Goal: Information Seeking & Learning: Learn about a topic

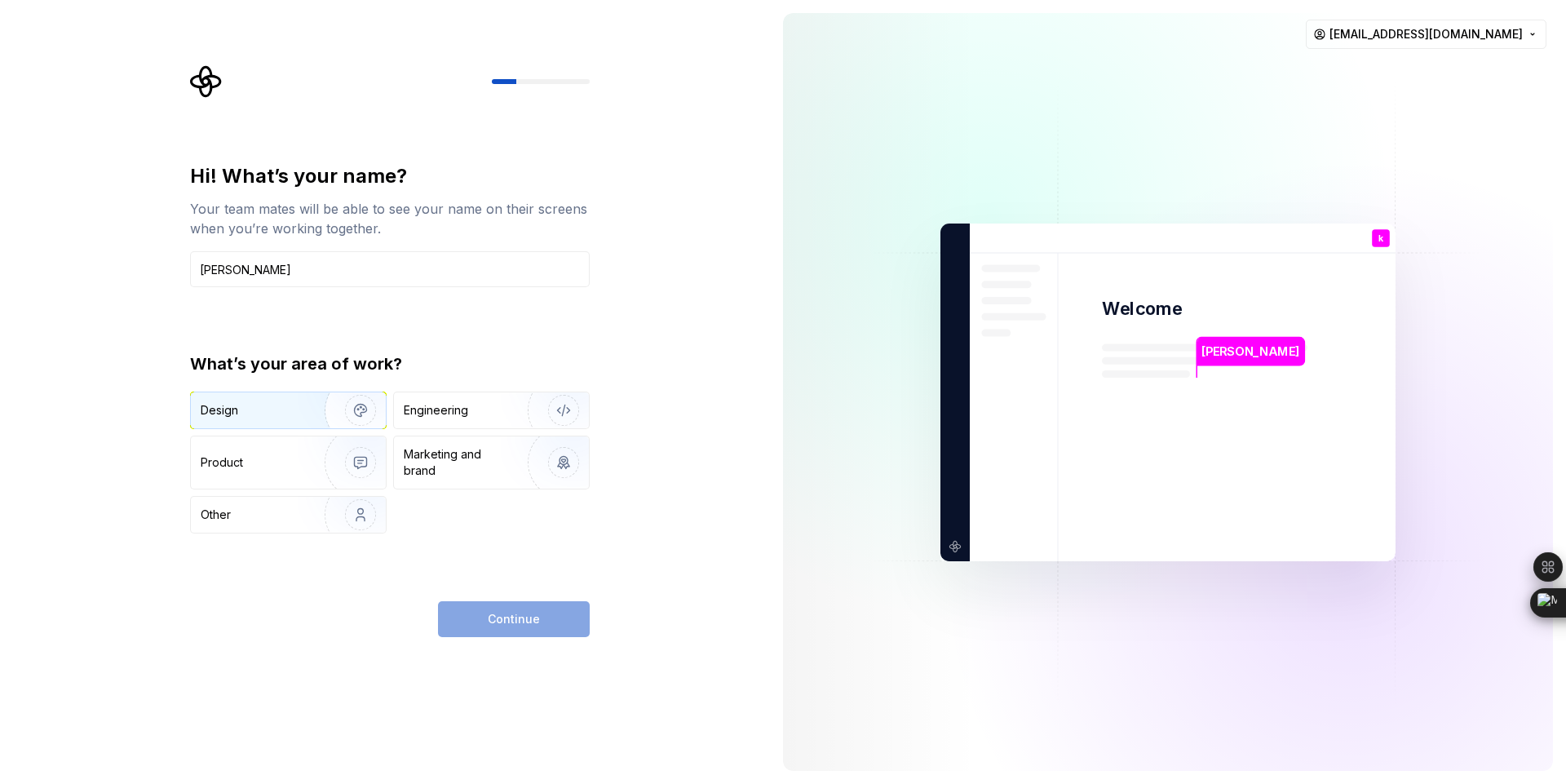
type input "[PERSON_NAME]"
click at [280, 411] on div "Design" at bounding box center [252, 411] width 102 height 17
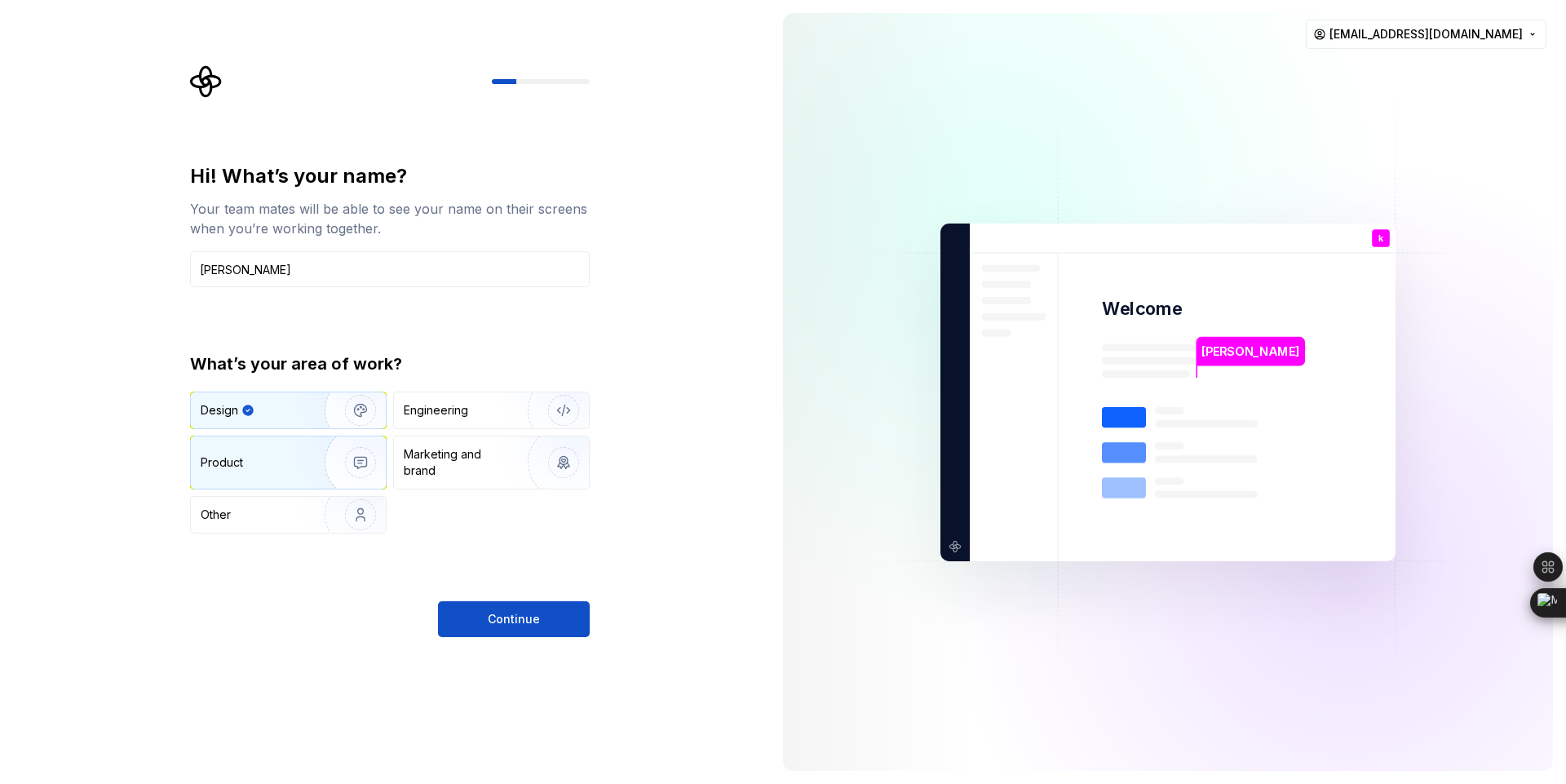
click at [280, 463] on div "Product" at bounding box center [255, 463] width 107 height 17
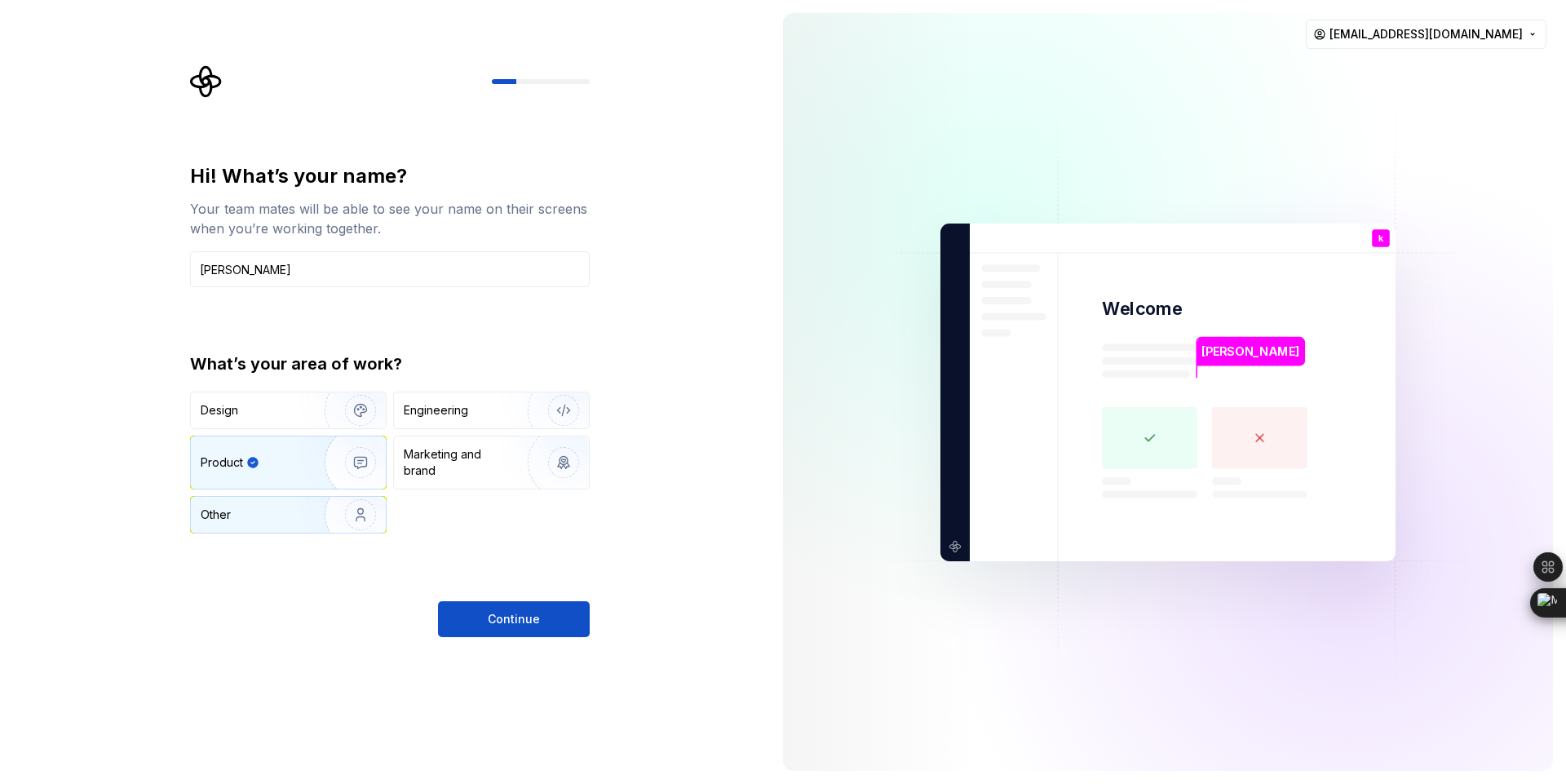
click at [264, 520] on div "Other" at bounding box center [248, 515] width 95 height 17
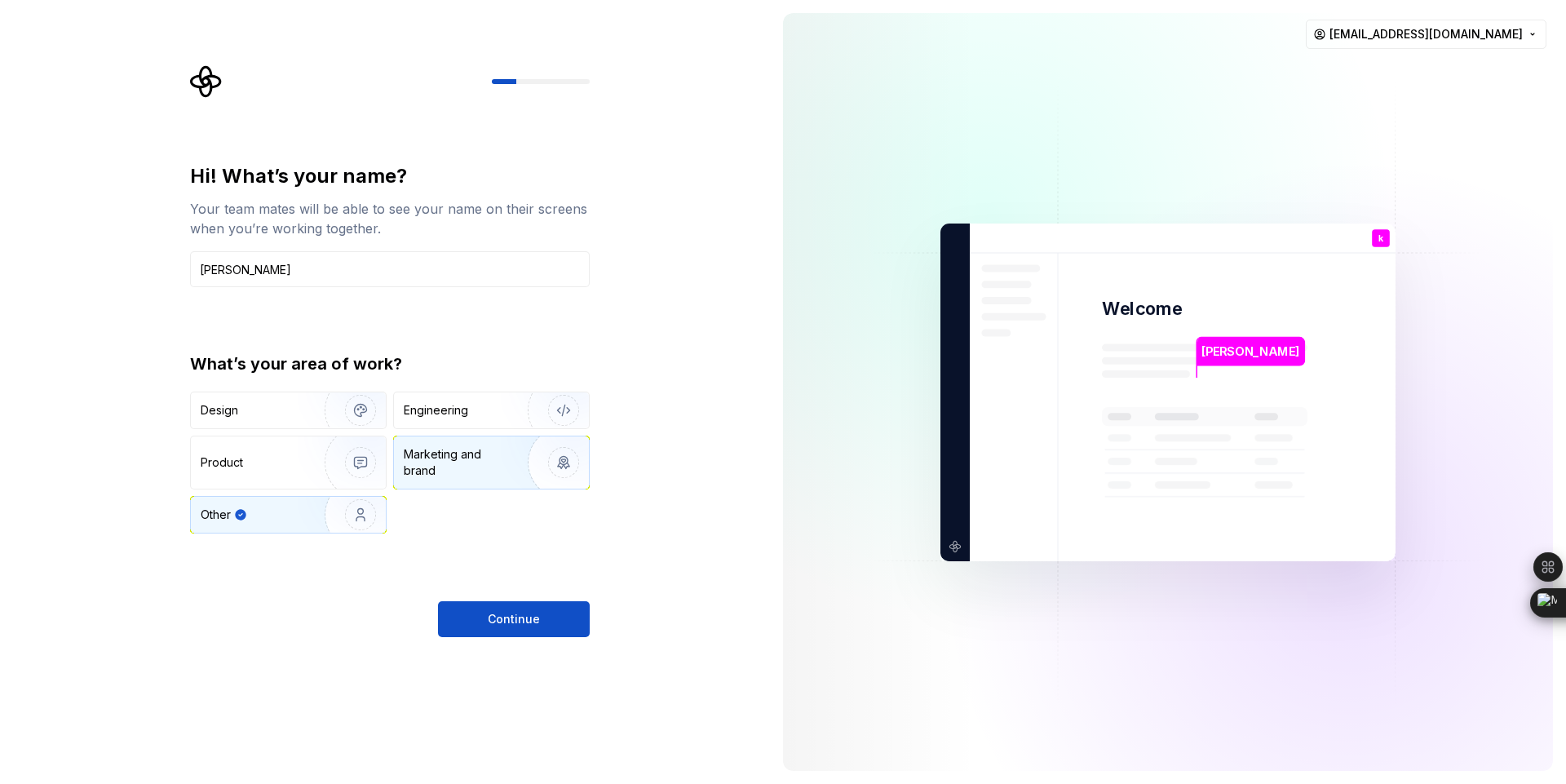
click at [455, 457] on div "Marketing and brand" at bounding box center [459, 462] width 110 height 32
click at [465, 410] on div "Engineering" at bounding box center [436, 411] width 64 height 17
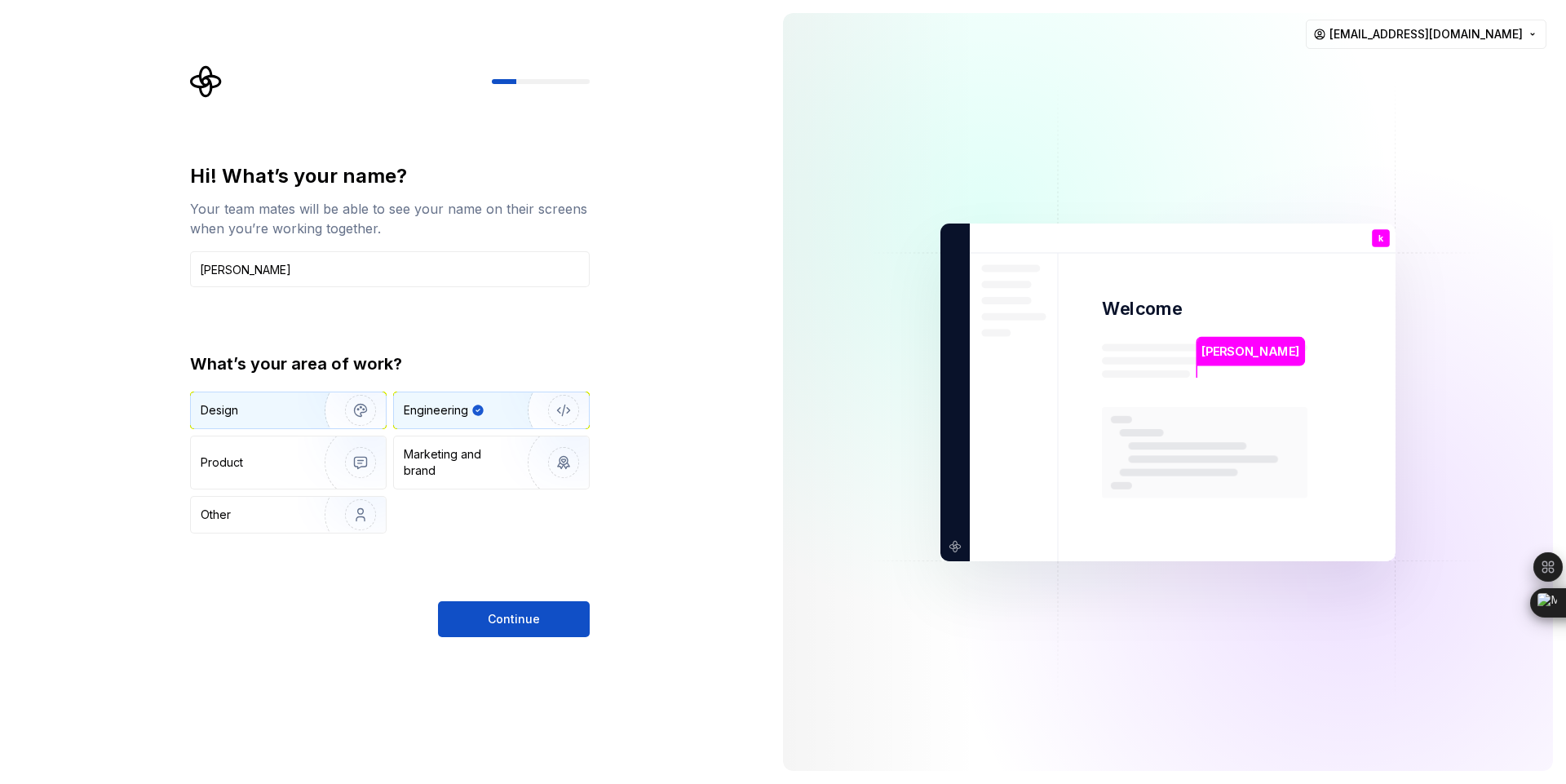
click at [290, 416] on div "Design" at bounding box center [252, 411] width 102 height 17
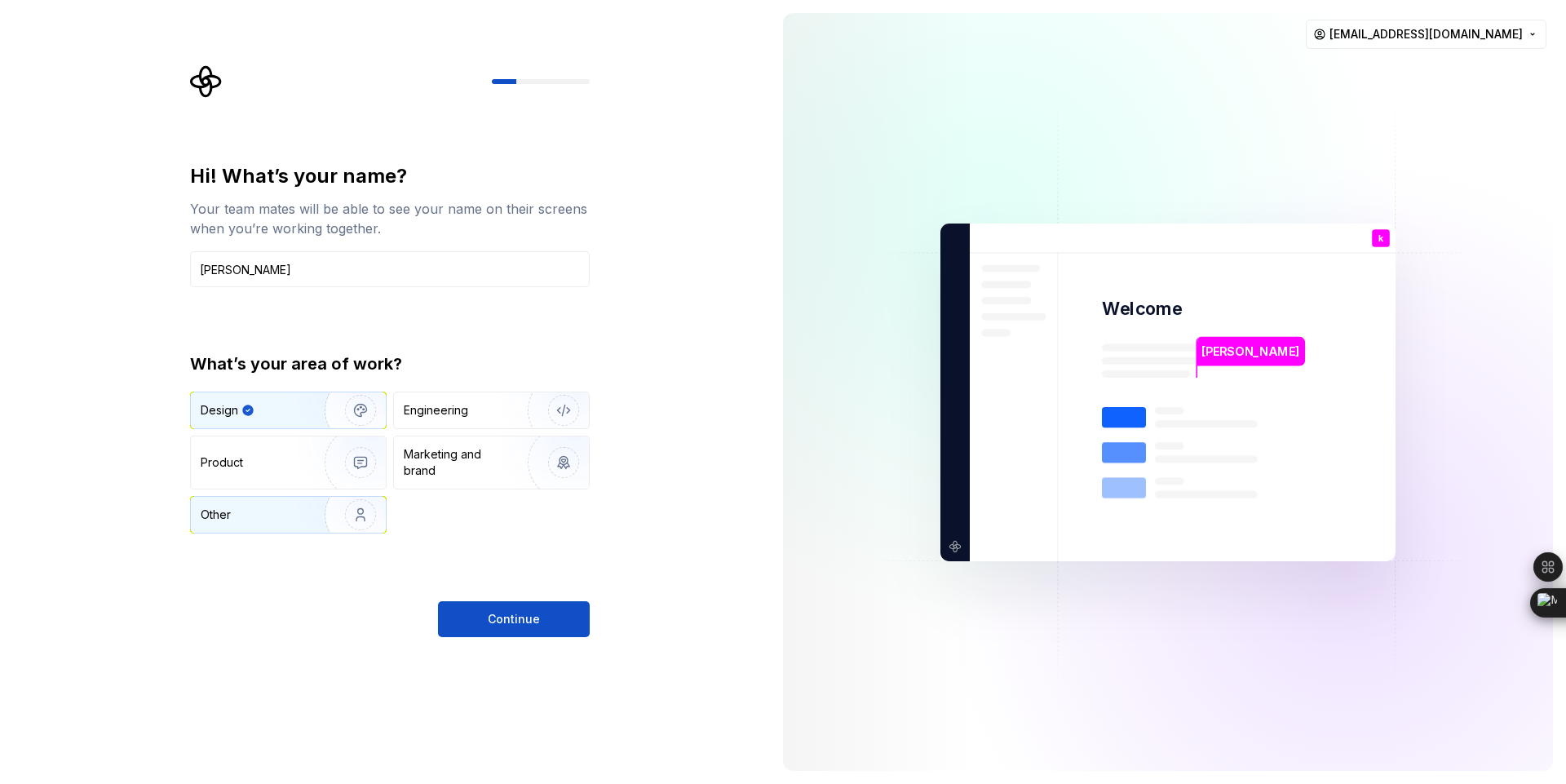
click at [255, 515] on div "Other" at bounding box center [248, 515] width 95 height 17
click at [507, 622] on span "Continue" at bounding box center [513, 619] width 52 height 17
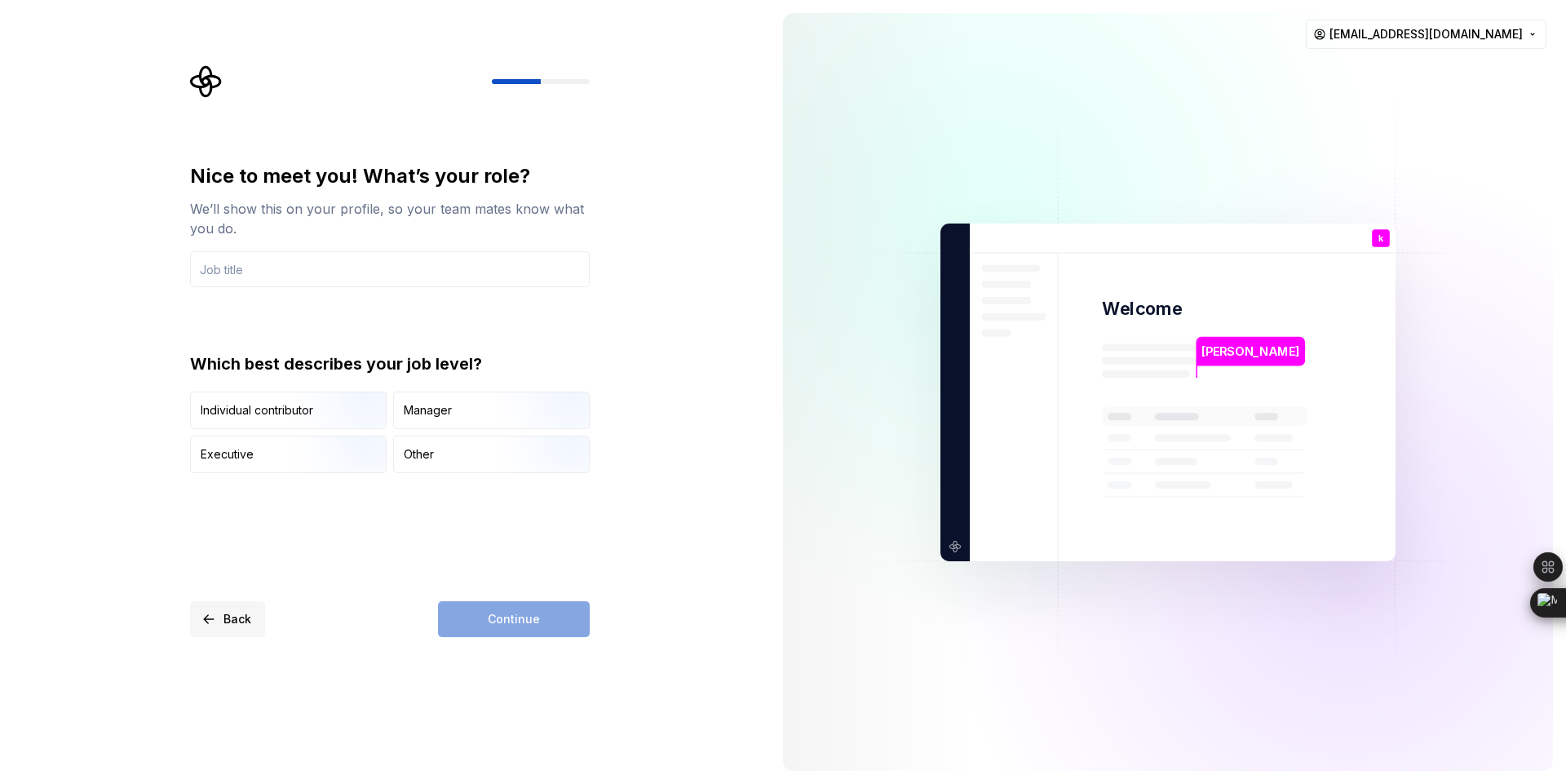
click at [226, 612] on span "Back" at bounding box center [237, 619] width 28 height 17
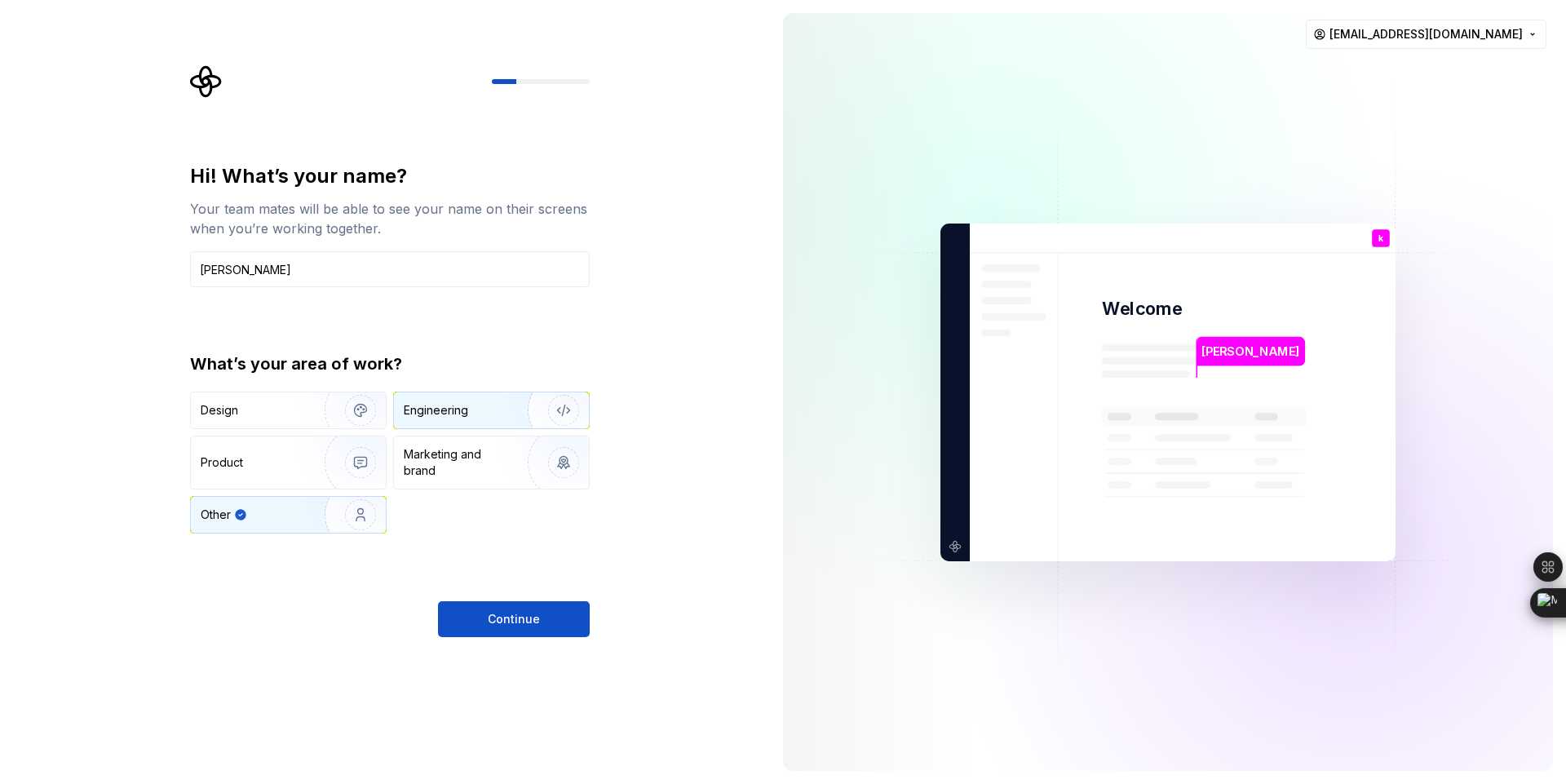
click at [477, 394] on div "Engineering" at bounding box center [492, 410] width 195 height 36
click at [508, 619] on span "Continue" at bounding box center [513, 619] width 52 height 17
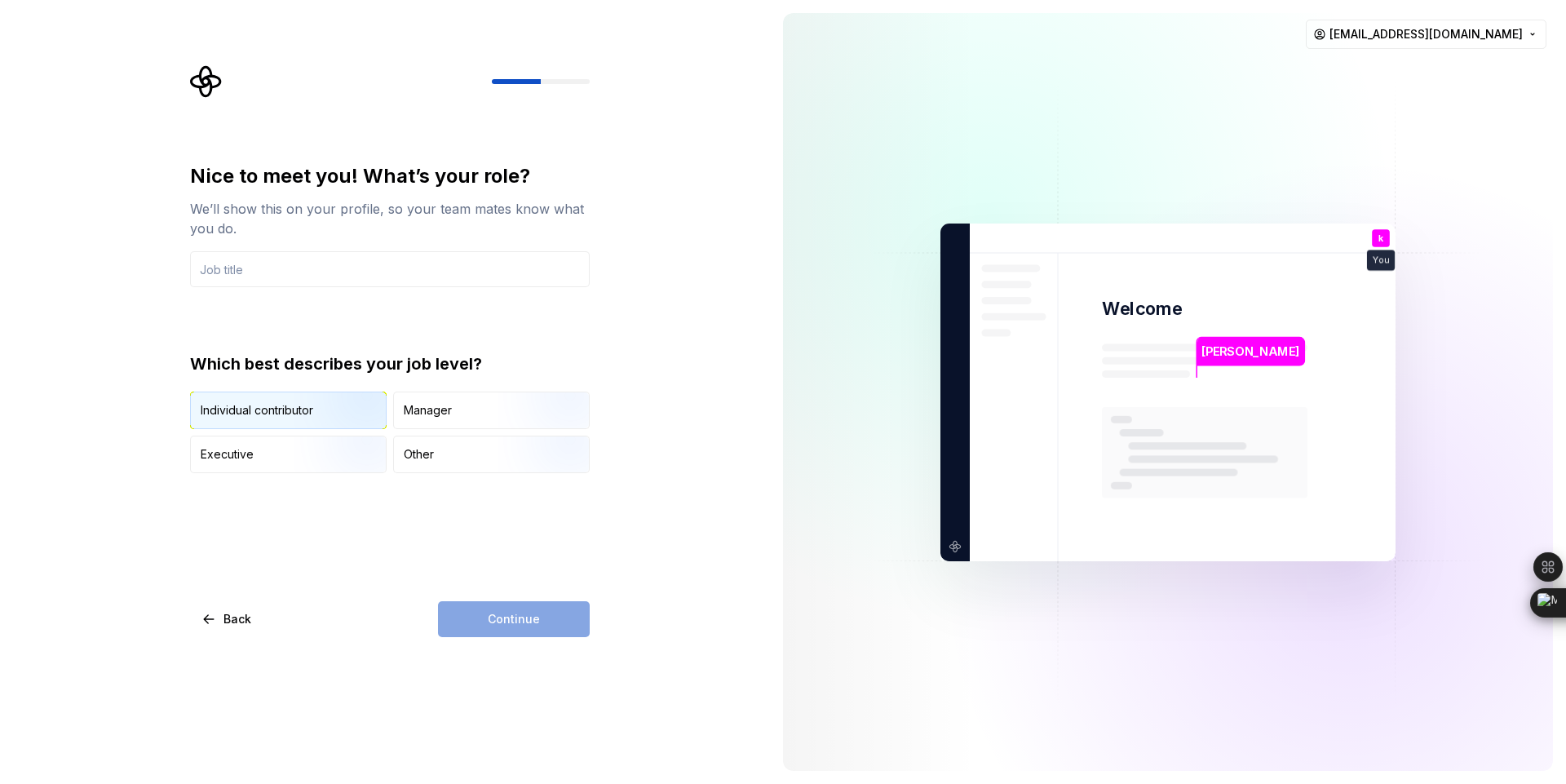
click at [284, 415] on div "Individual contributor" at bounding box center [257, 411] width 112 height 17
click at [302, 454] on img "button" at bounding box center [346, 474] width 104 height 109
click at [314, 415] on img "button" at bounding box center [346, 430] width 104 height 109
click at [283, 261] on input "text" at bounding box center [390, 268] width 400 height 36
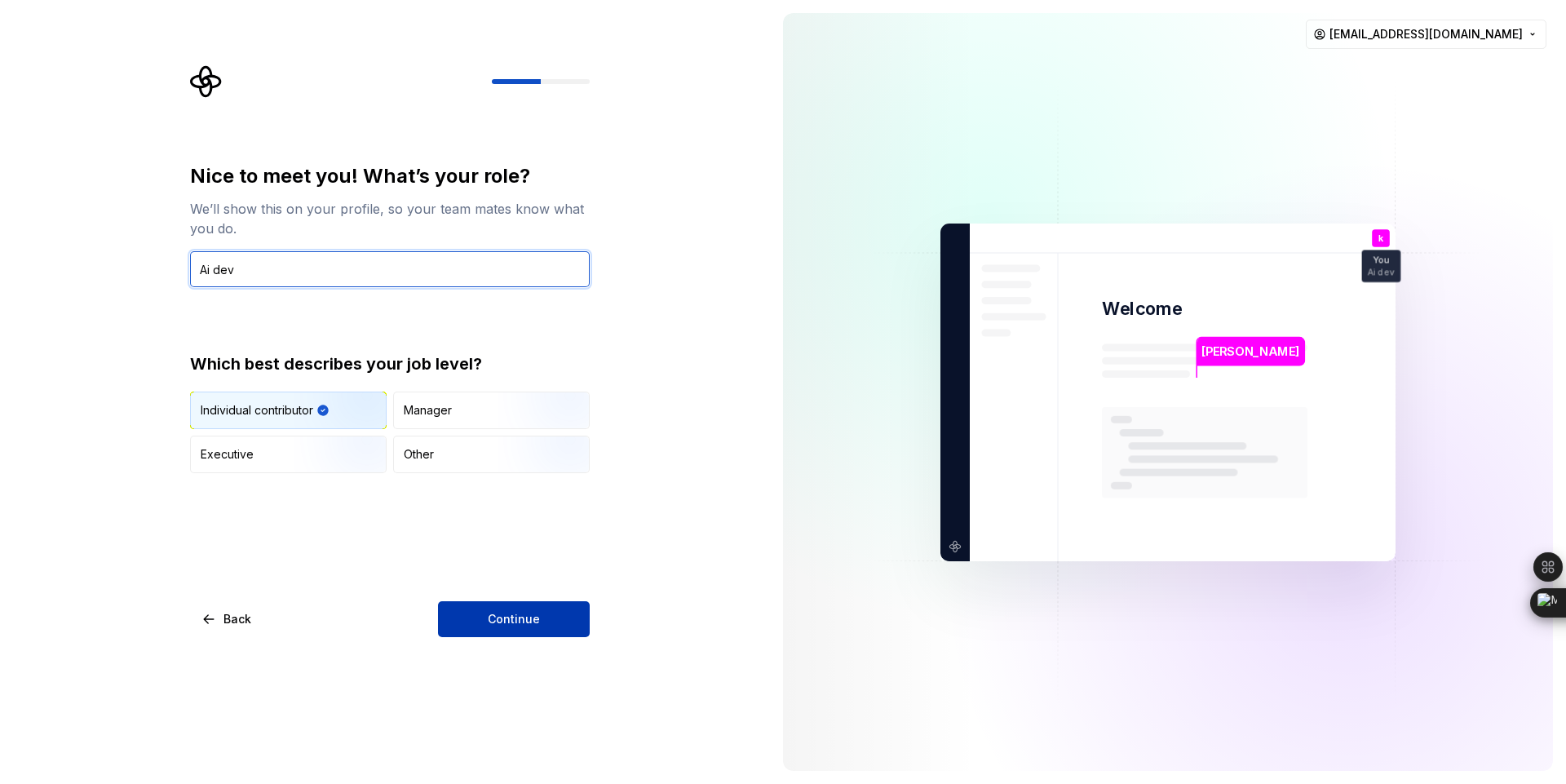
type input "Ai dev"
click at [486, 628] on button "Continue" at bounding box center [514, 618] width 152 height 36
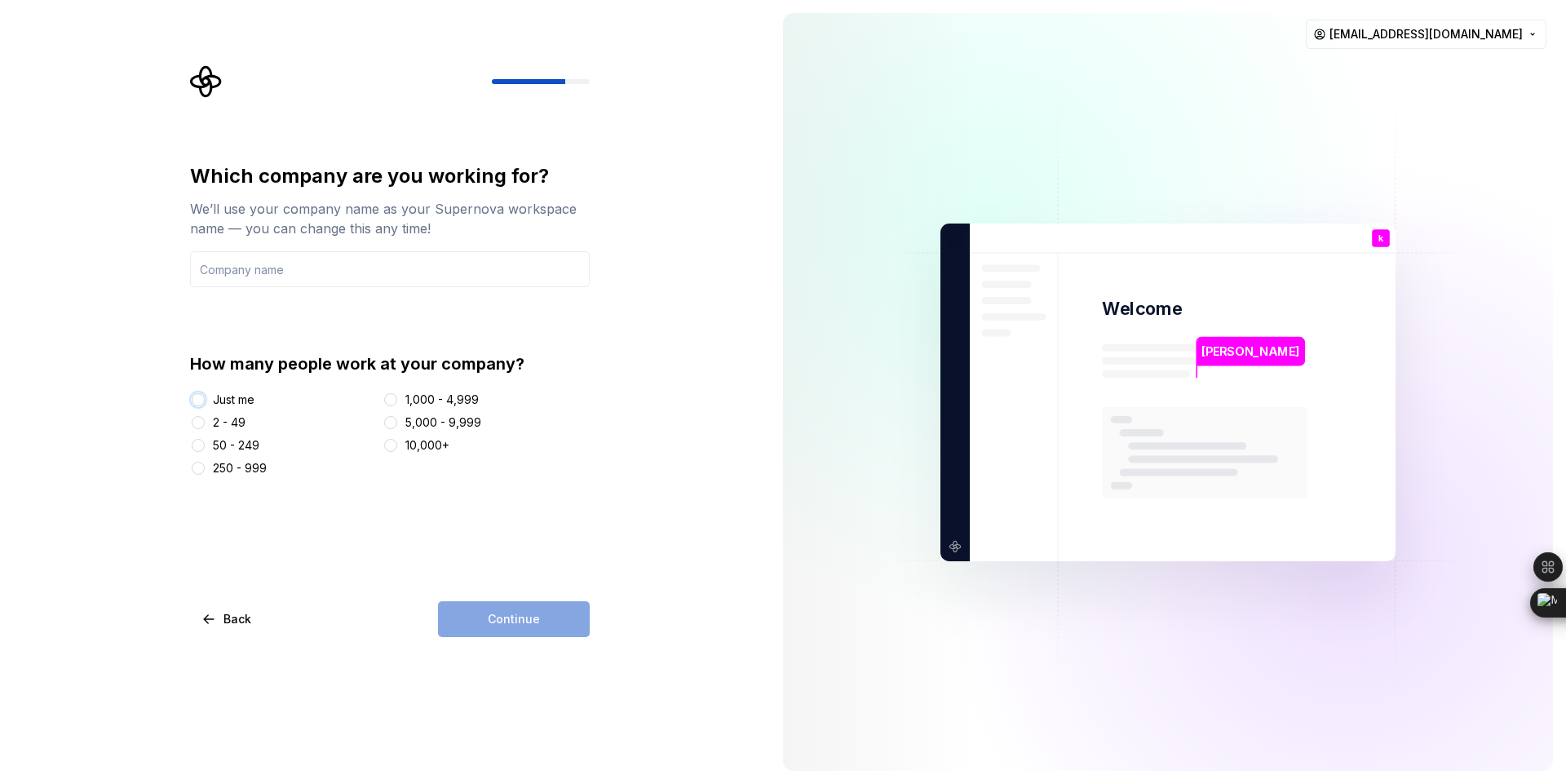
click at [198, 400] on button "Just me" at bounding box center [198, 400] width 13 height 13
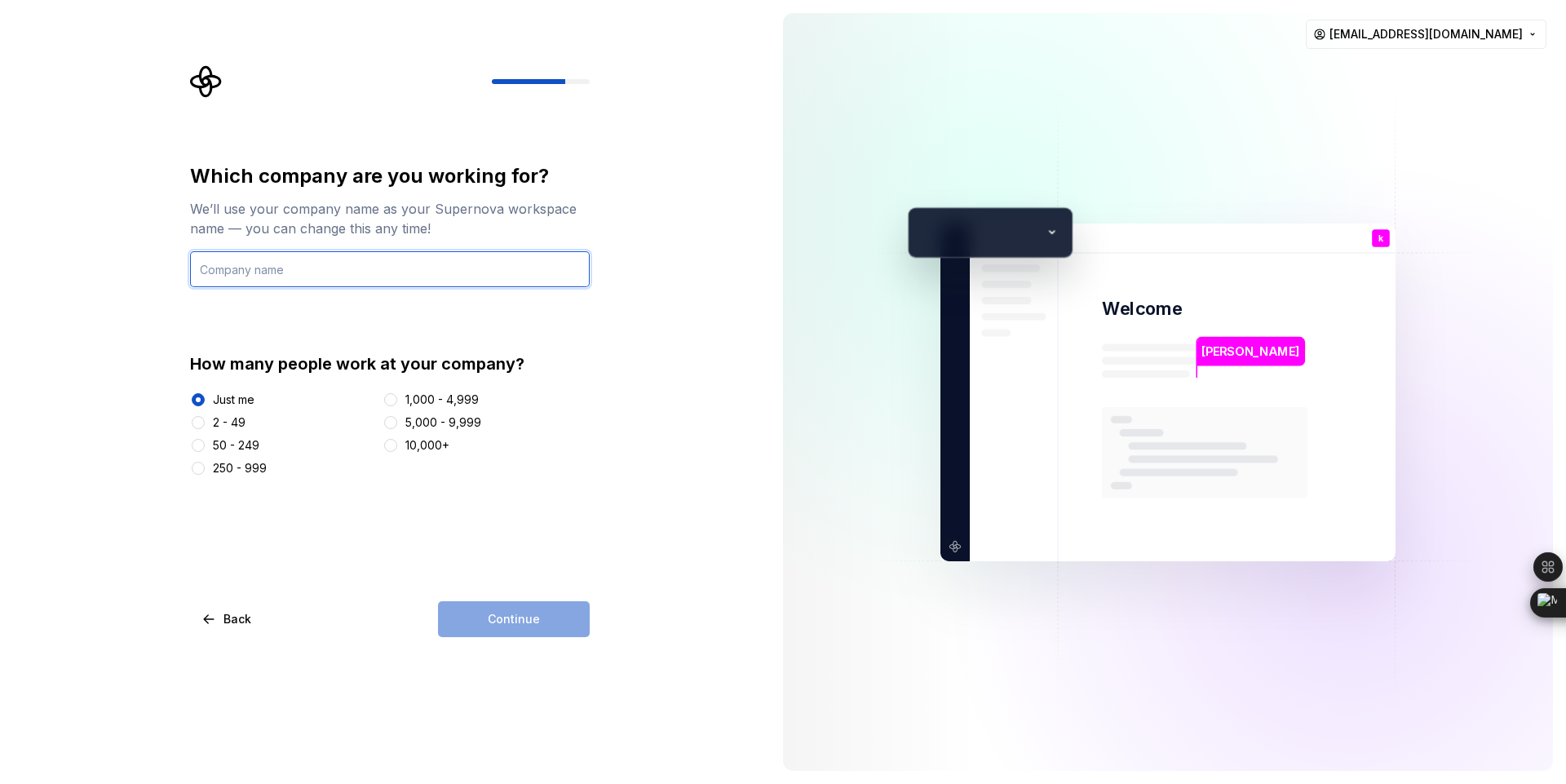
click at [292, 273] on input "text" at bounding box center [390, 268] width 400 height 36
type input "tech4biz"
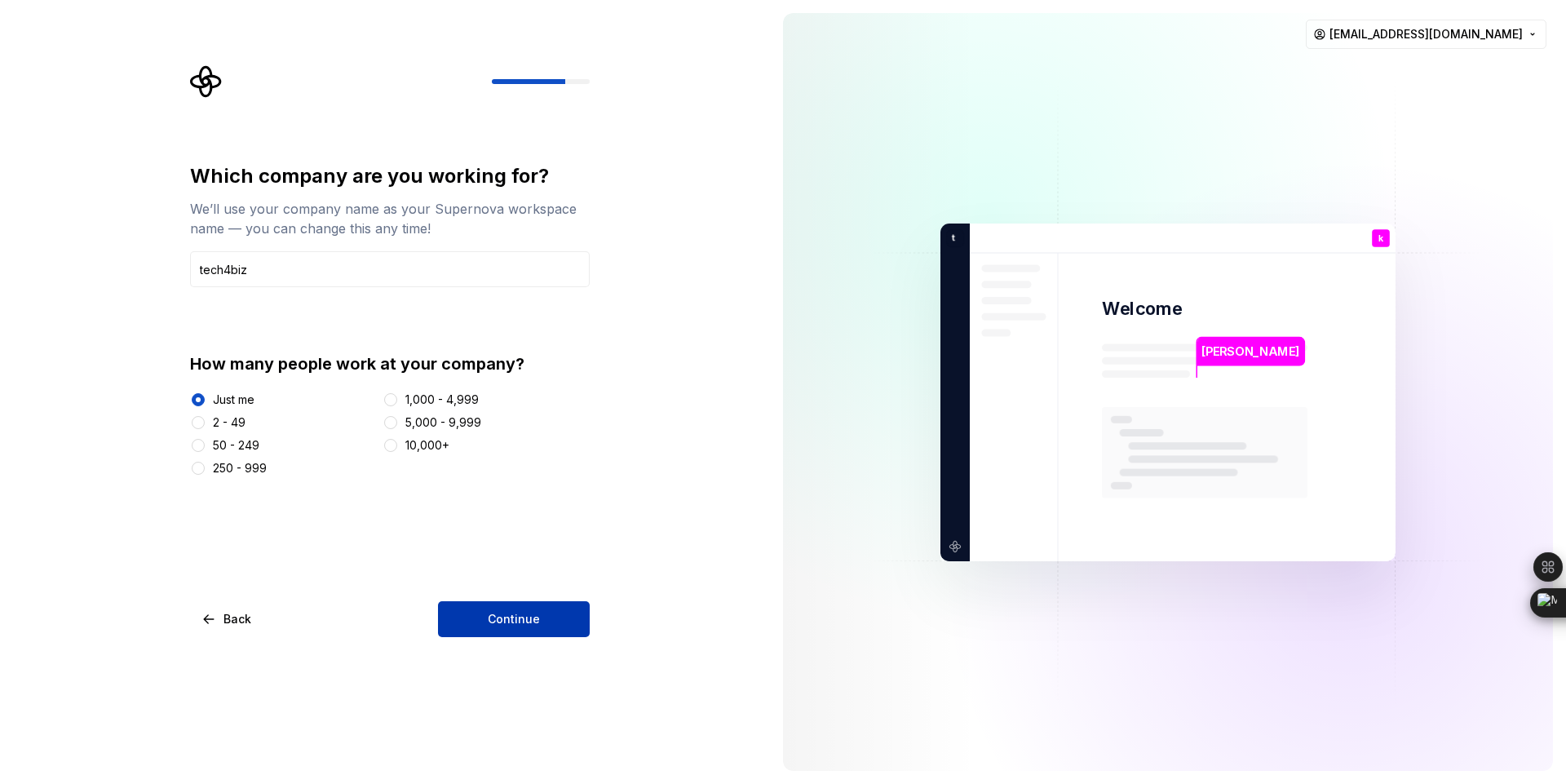
click at [486, 613] on button "Continue" at bounding box center [514, 618] width 152 height 36
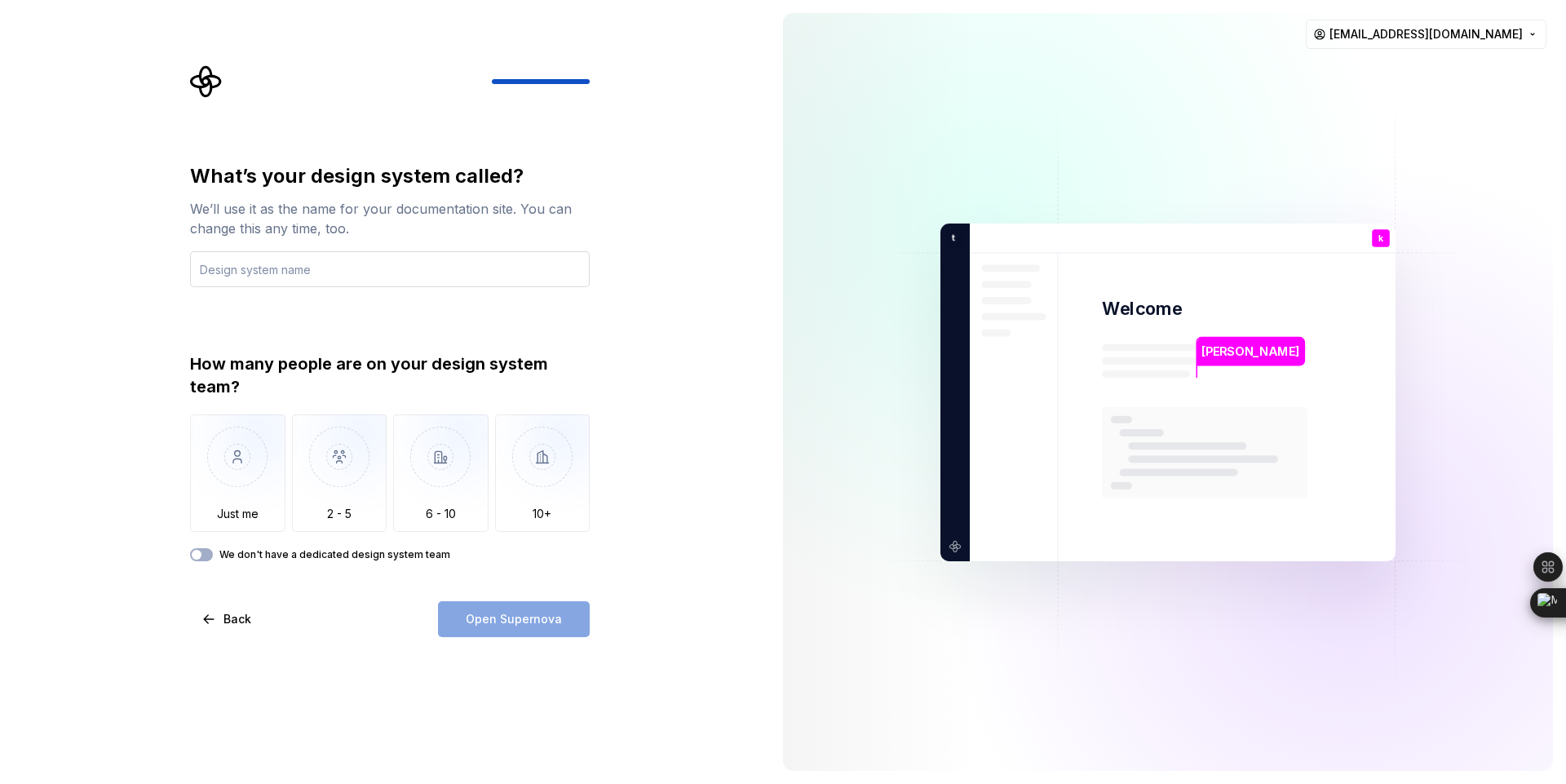
click at [272, 271] on input "text" at bounding box center [390, 268] width 400 height 36
click at [240, 475] on img "button" at bounding box center [237, 468] width 95 height 109
click at [198, 554] on span "button" at bounding box center [197, 554] width 10 height 10
click at [198, 554] on icon "button" at bounding box center [197, 554] width 13 height 10
click at [198, 554] on span "button" at bounding box center [197, 554] width 10 height 10
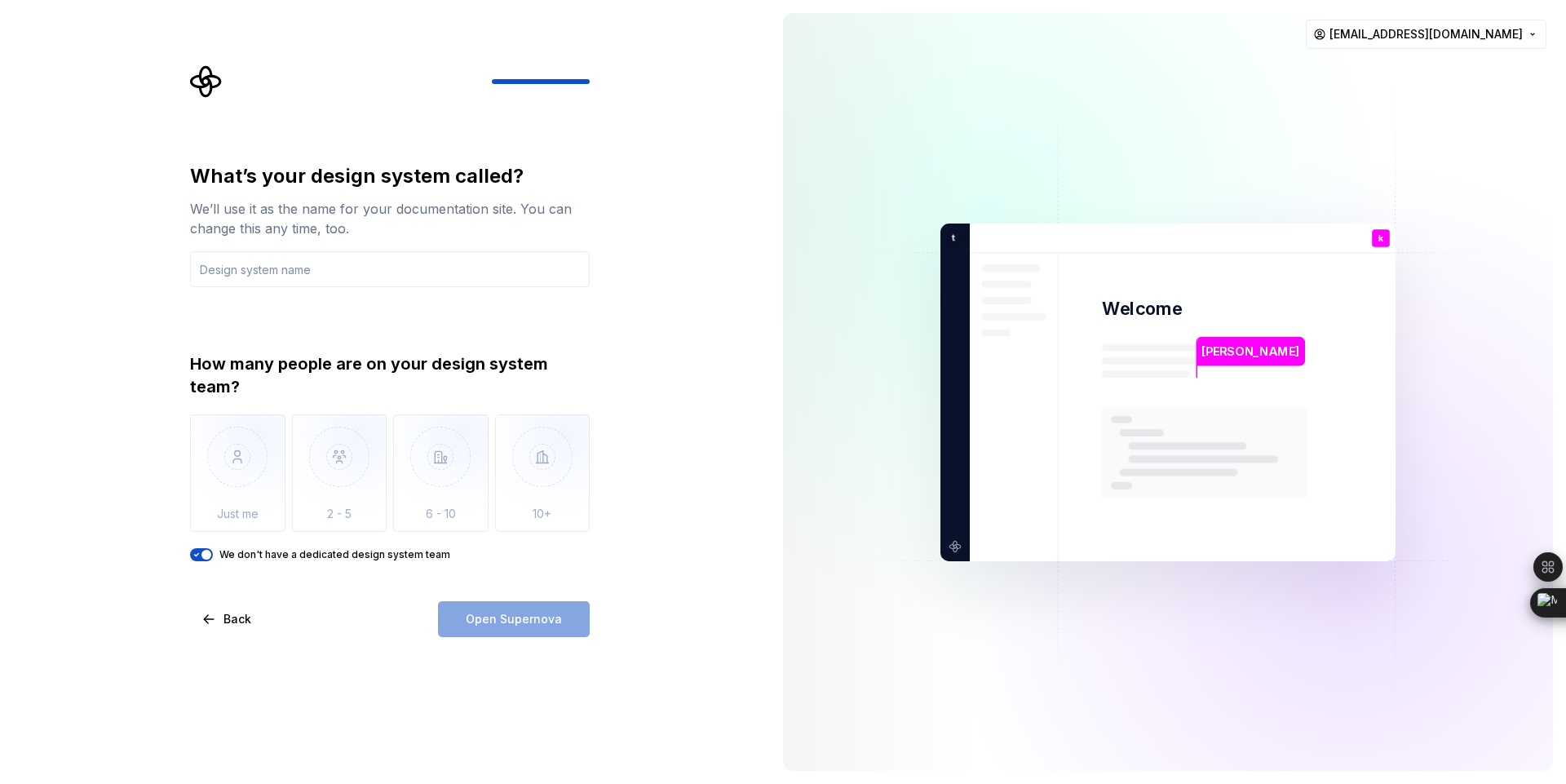
click at [198, 554] on icon "button" at bounding box center [197, 554] width 13 height 10
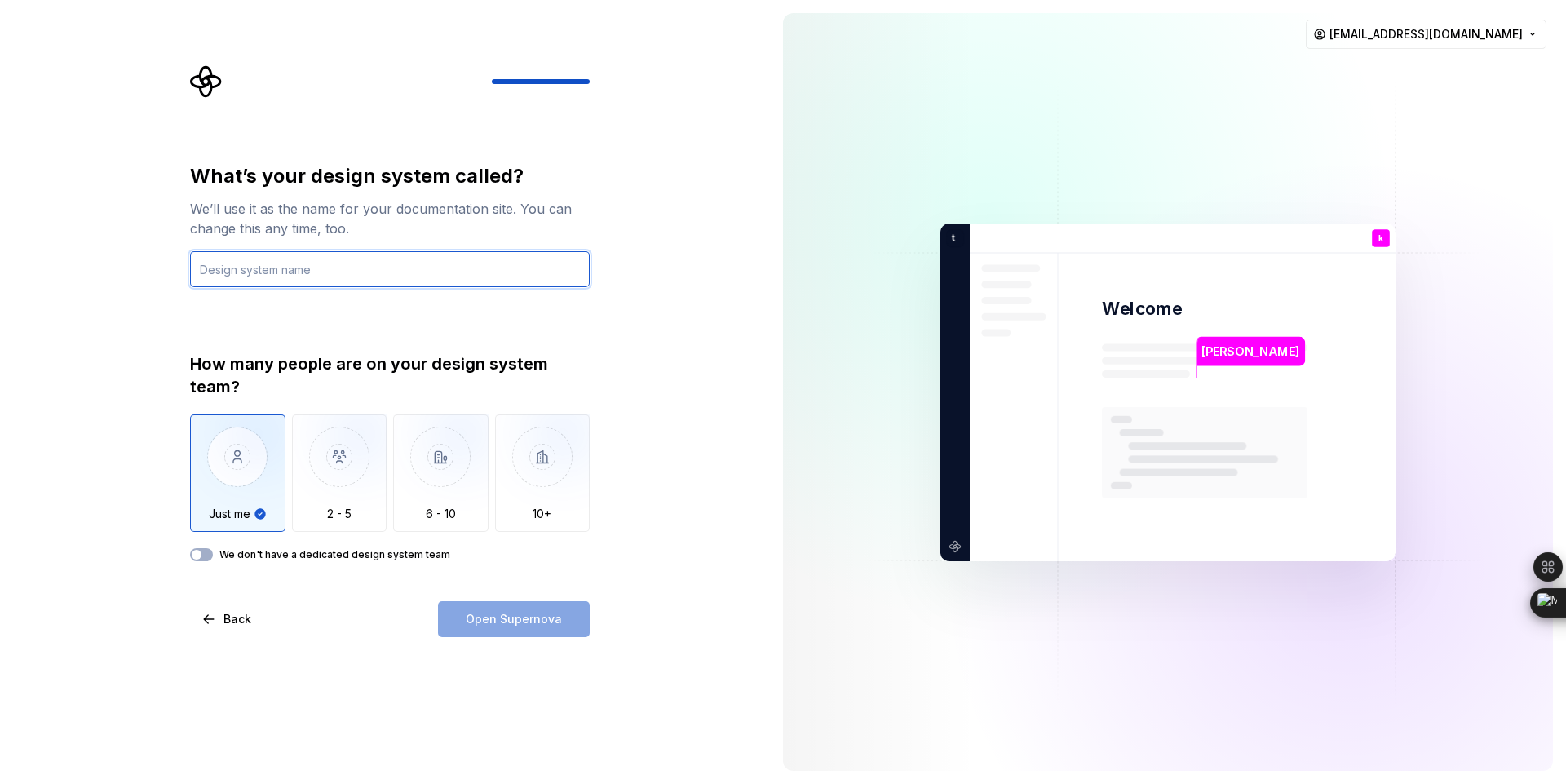
click at [317, 268] on input "text" at bounding box center [390, 268] width 400 height 36
click at [318, 269] on input "text" at bounding box center [390, 268] width 400 height 36
type input "Demo"
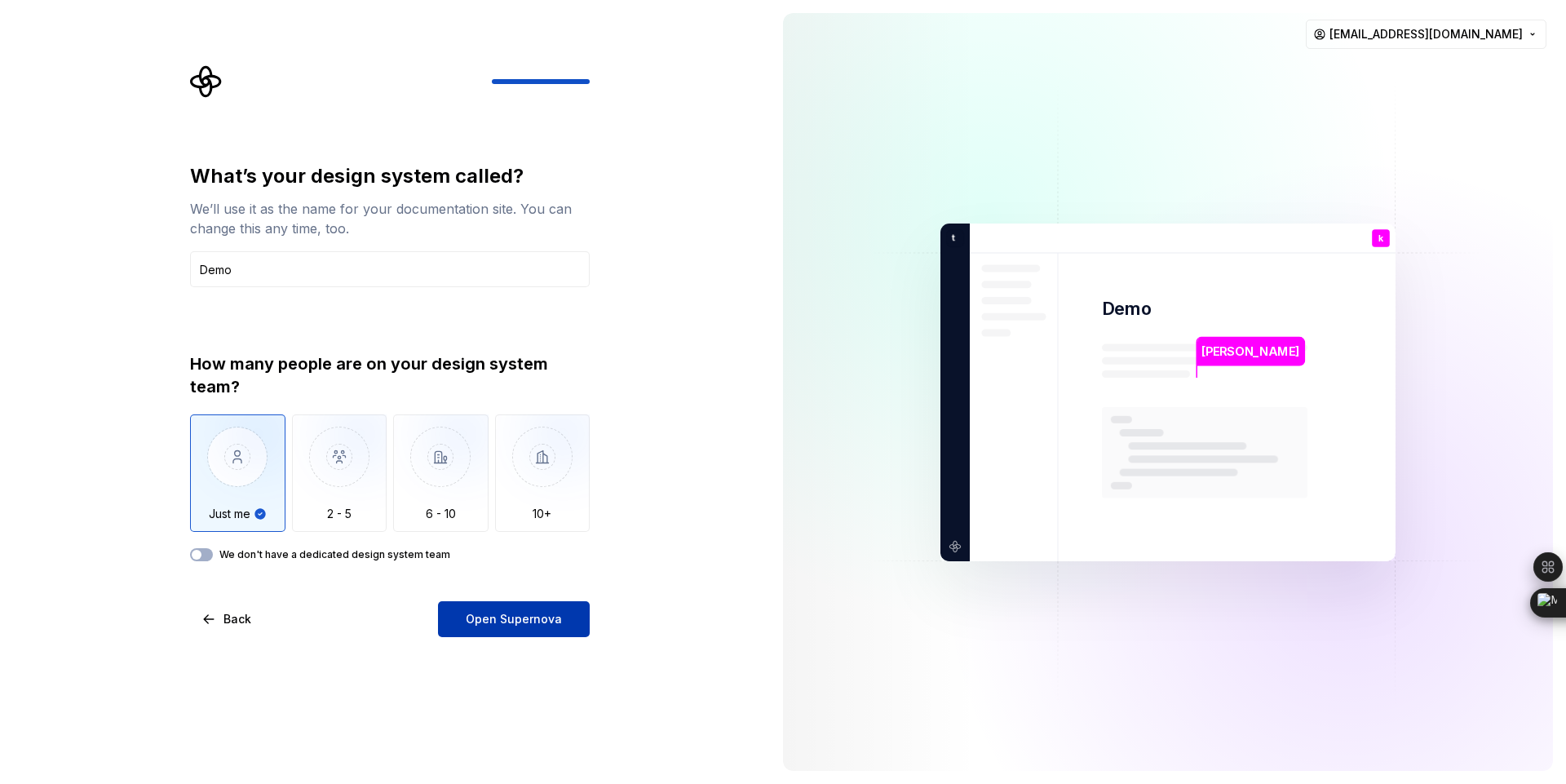
click at [564, 619] on button "Open Supernova" at bounding box center [514, 618] width 152 height 36
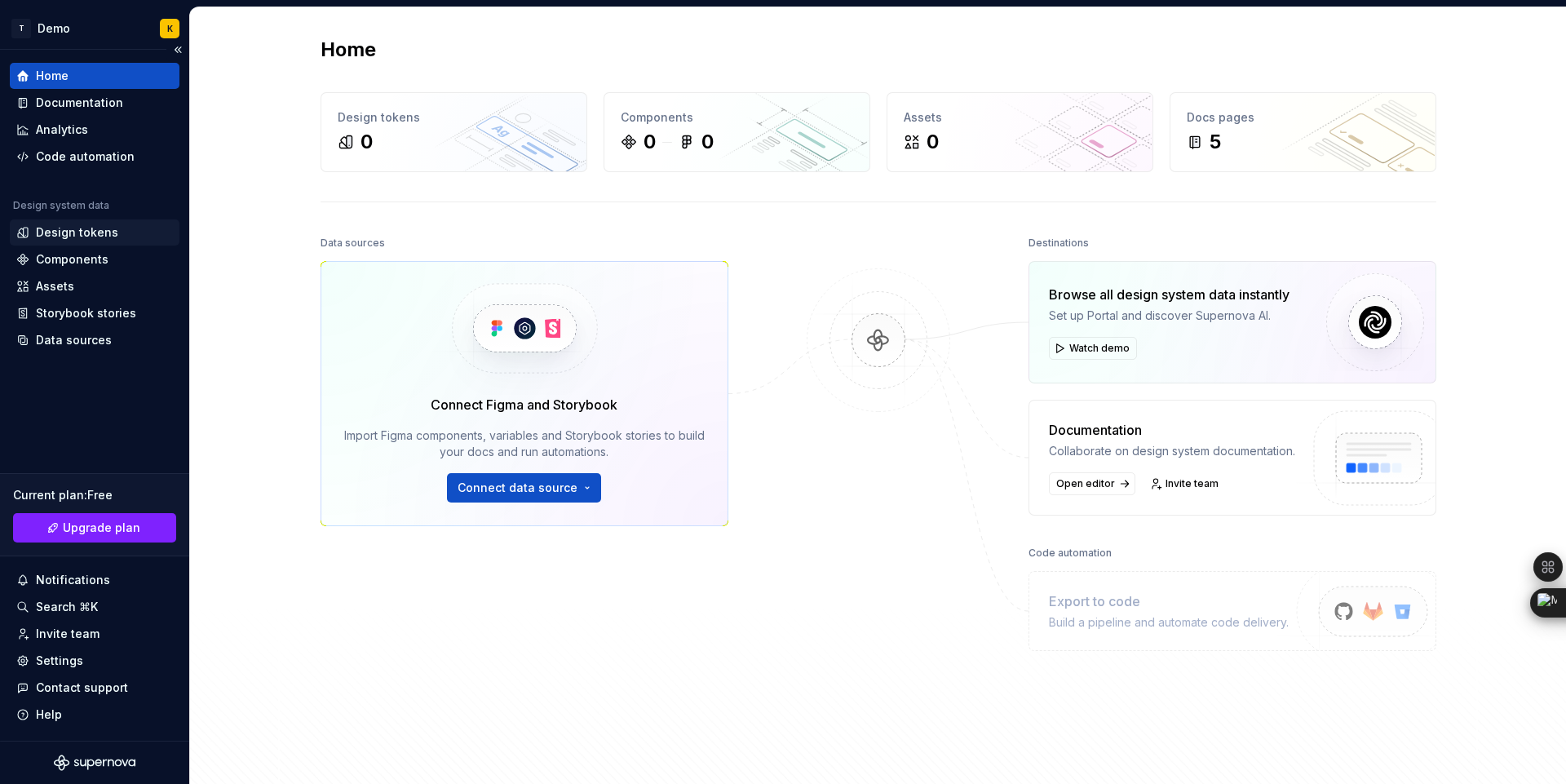
click at [98, 237] on div "Design tokens" at bounding box center [77, 232] width 83 height 17
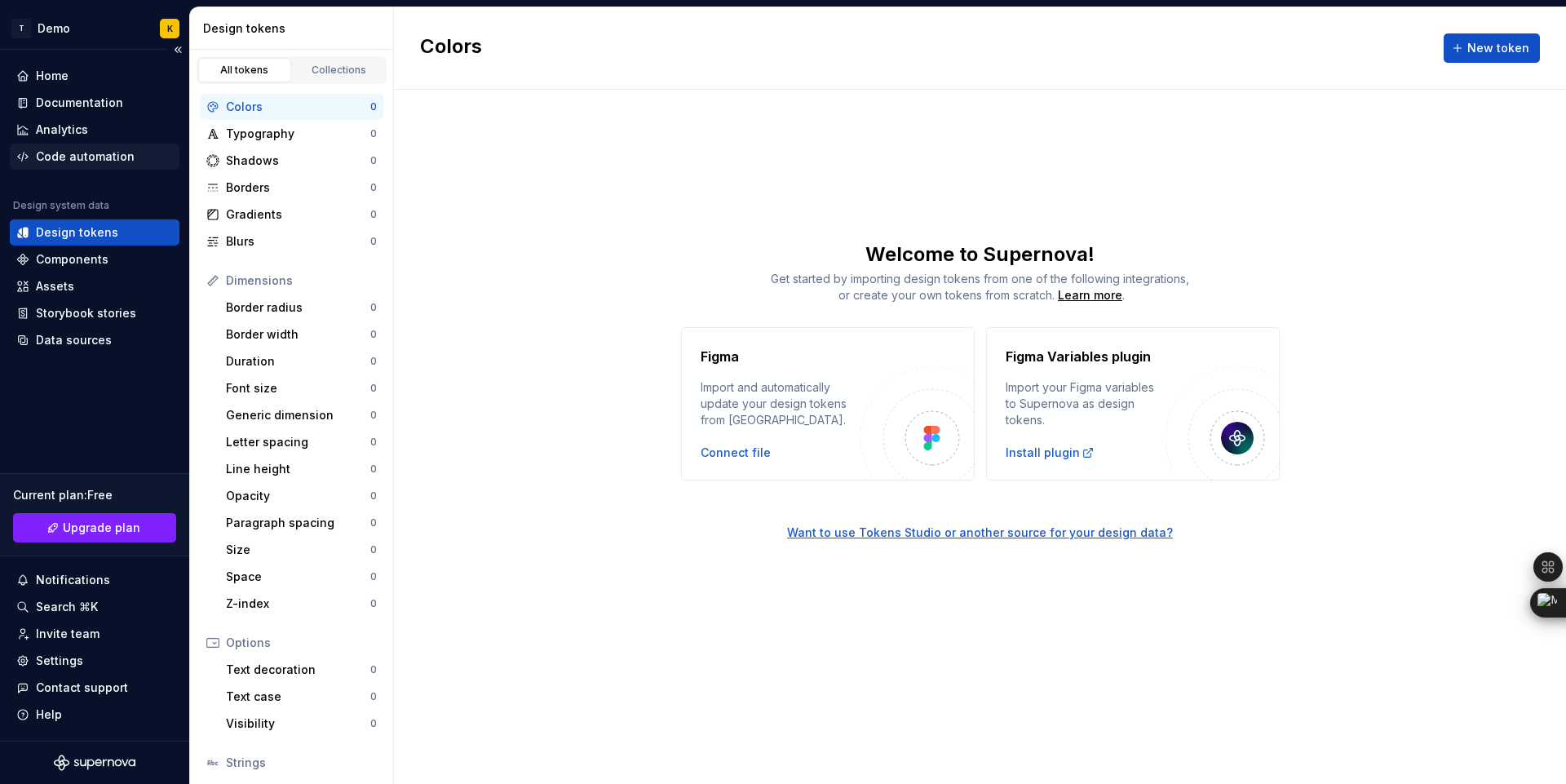
click at [92, 157] on div "Code automation" at bounding box center [84, 157] width 98 height 17
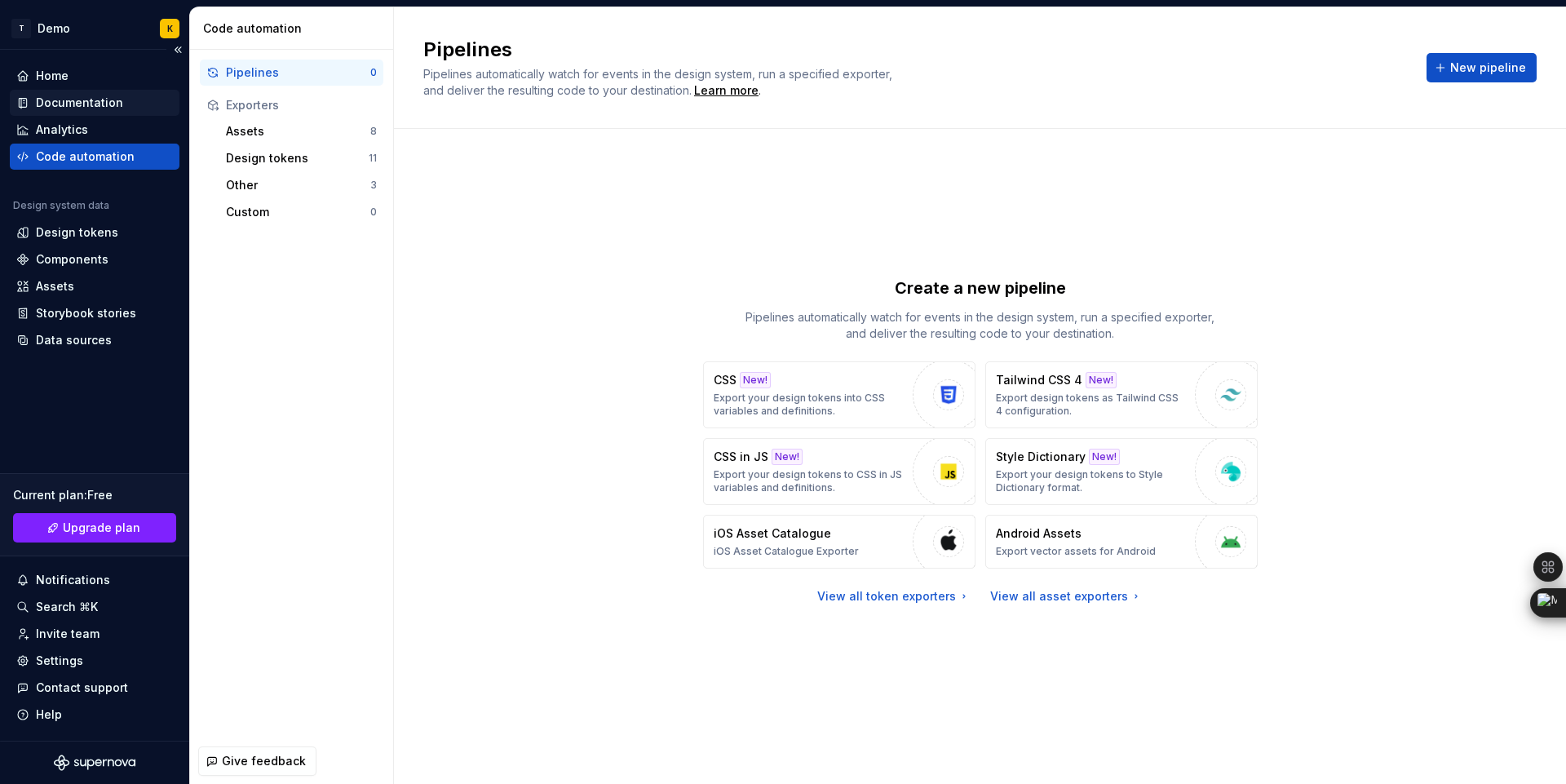
click at [91, 98] on div "Documentation" at bounding box center [79, 102] width 88 height 17
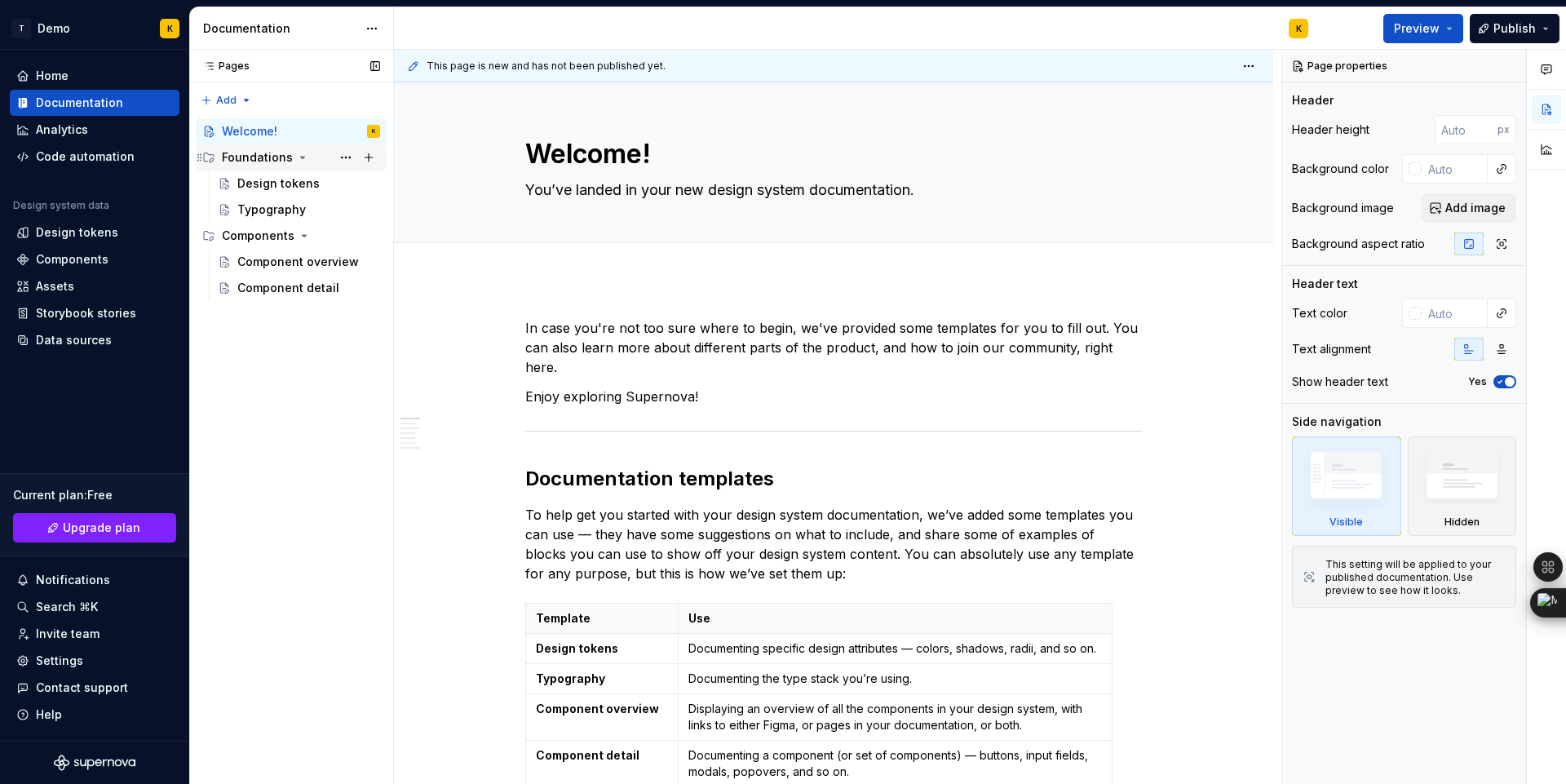
click at [296, 157] on icon "Page tree" at bounding box center [302, 158] width 13 height 13
click at [297, 183] on icon "Page tree" at bounding box center [304, 183] width 13 height 13
click at [265, 135] on div "Welcome!" at bounding box center [249, 131] width 55 height 17
click at [255, 160] on div "Foundations" at bounding box center [257, 158] width 71 height 17
click at [260, 183] on div "Design tokens" at bounding box center [278, 183] width 83 height 17
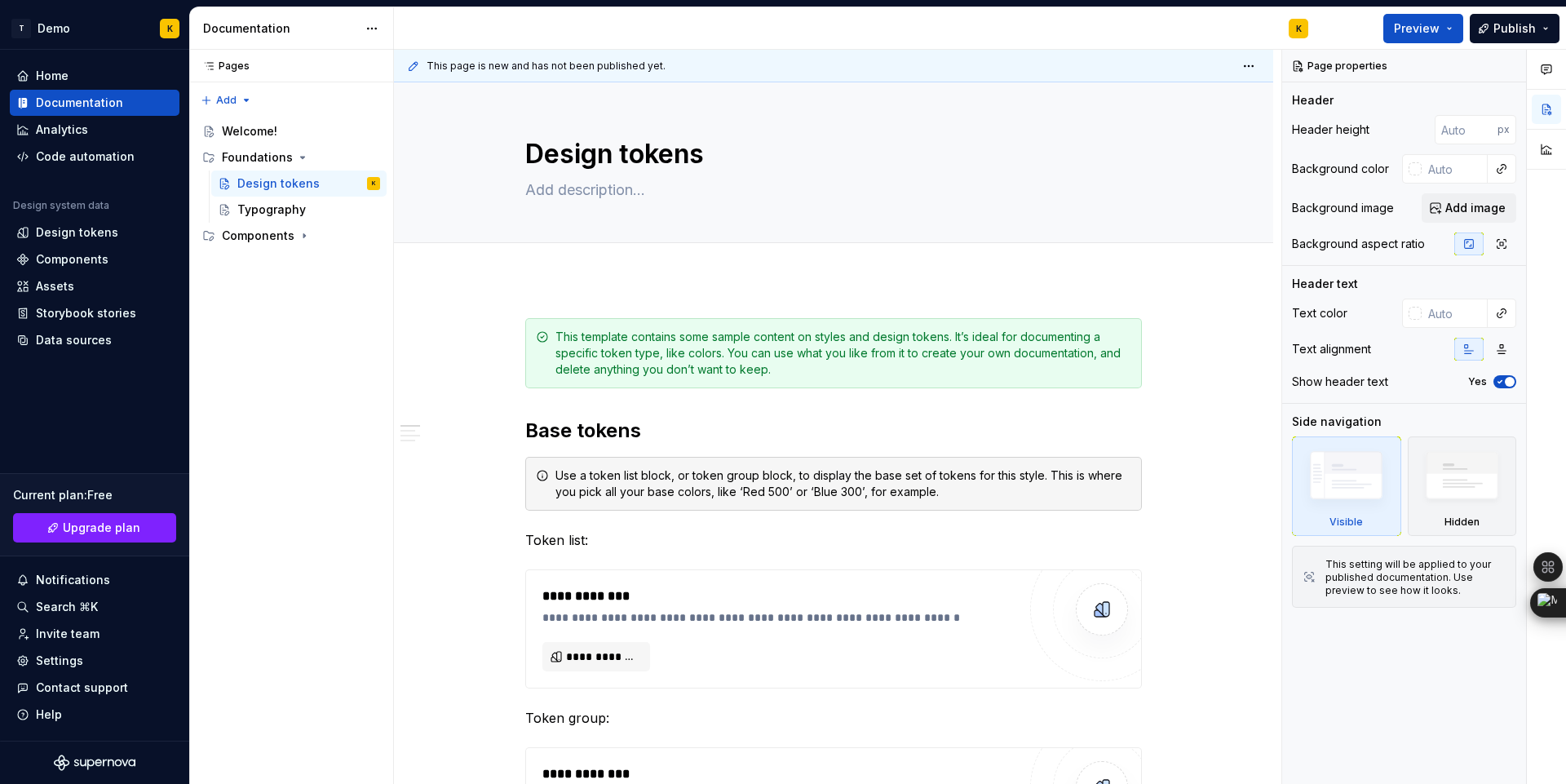
type textarea "*"
